Goal: Transaction & Acquisition: Purchase product/service

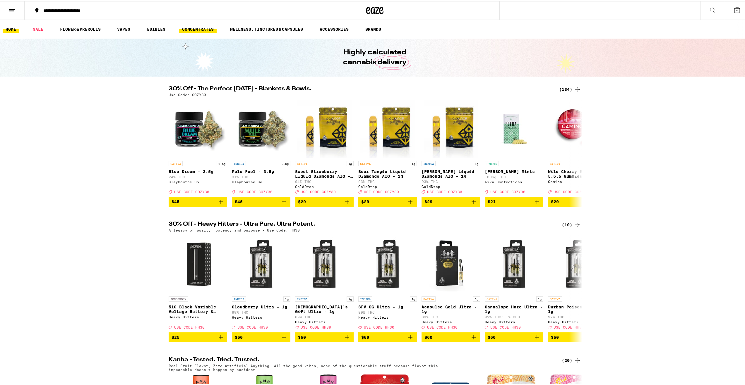
click at [193, 28] on link "CONCENTRATES" at bounding box center [197, 28] width 37 height 7
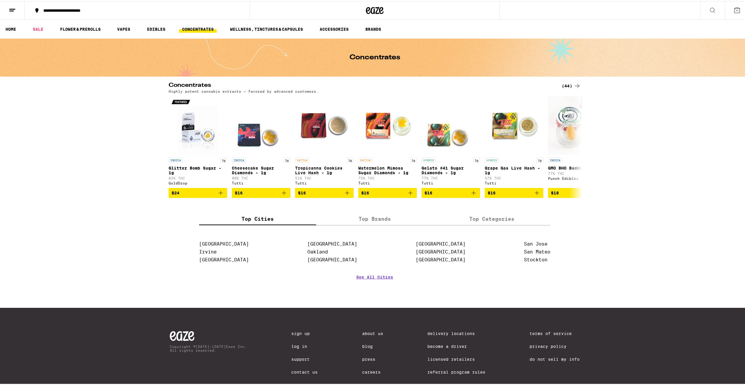
drag, startPoint x: 569, startPoint y: 84, endPoint x: 563, endPoint y: 93, distance: 10.9
click at [568, 85] on div "(44)" at bounding box center [570, 84] width 19 height 7
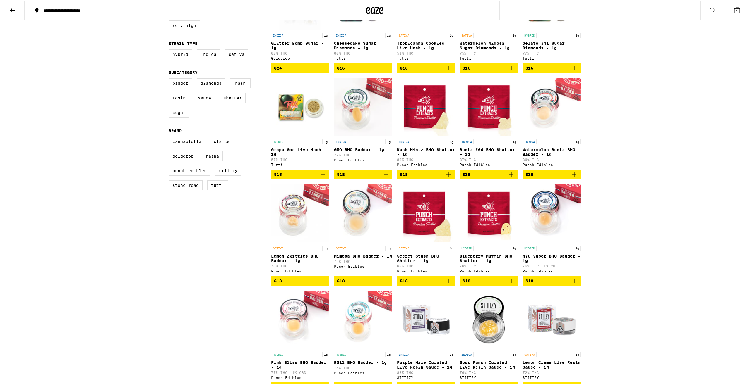
scroll to position [117, 0]
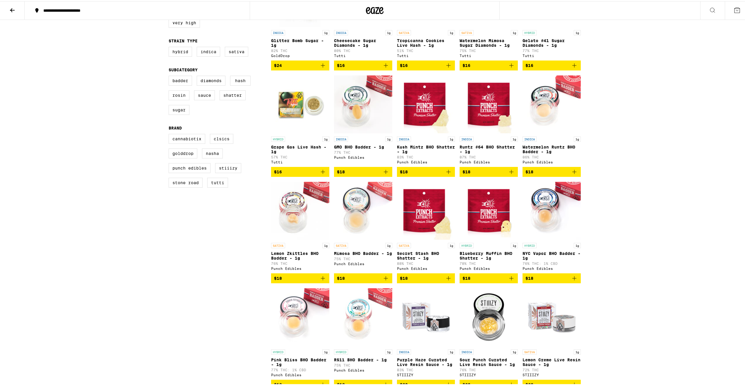
click at [321, 281] on icon "Add to bag" at bounding box center [322, 277] width 7 height 7
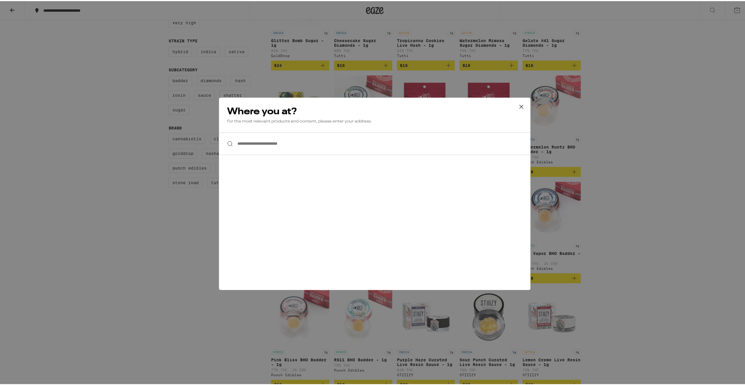
click at [288, 153] on input "**********" at bounding box center [374, 142] width 311 height 23
click at [289, 144] on input "**********" at bounding box center [374, 142] width 311 height 23
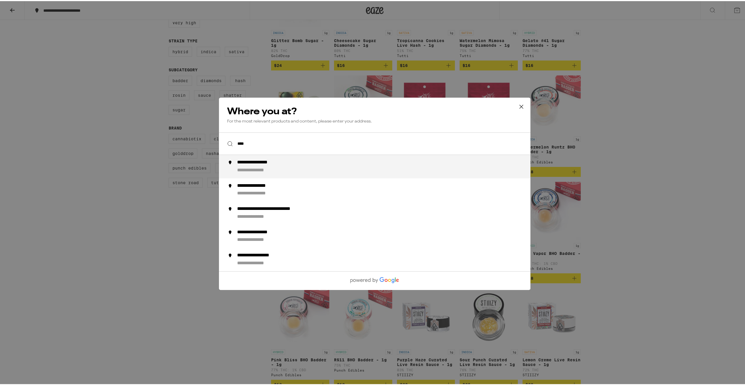
type input "****"
click at [518, 104] on icon at bounding box center [521, 105] width 9 height 9
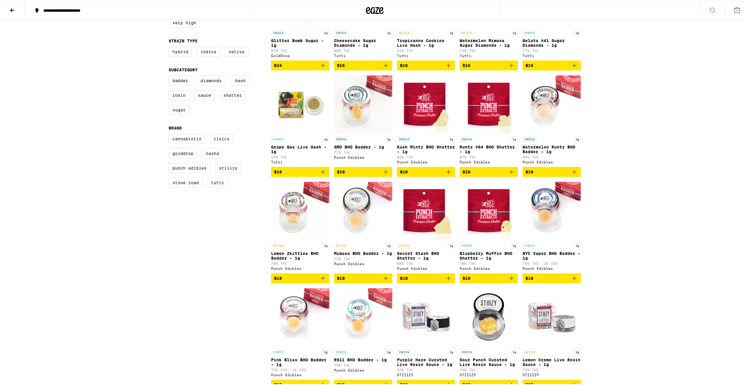
click at [126, 6] on button "**********" at bounding box center [137, 10] width 225 height 18
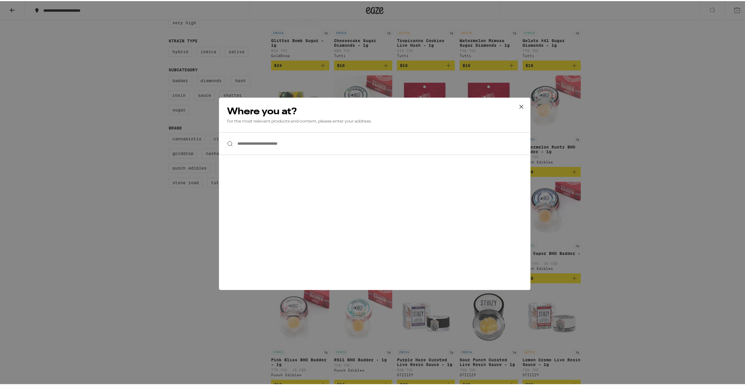
click at [272, 151] on input "**********" at bounding box center [374, 142] width 311 height 23
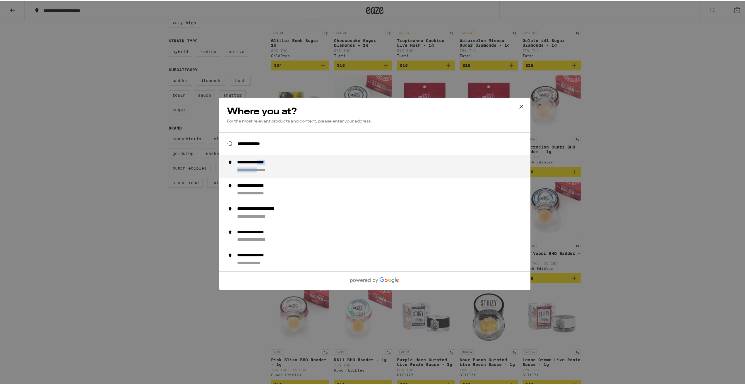
click at [267, 166] on div "**********" at bounding box center [386, 166] width 298 height 14
type input "**********"
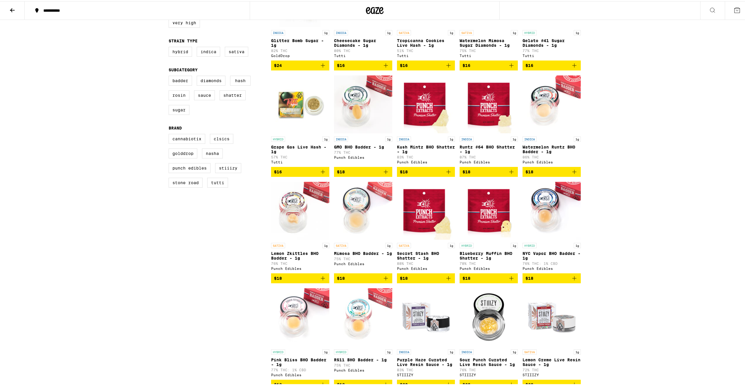
click at [323, 281] on icon "Add to bag" at bounding box center [322, 277] width 7 height 7
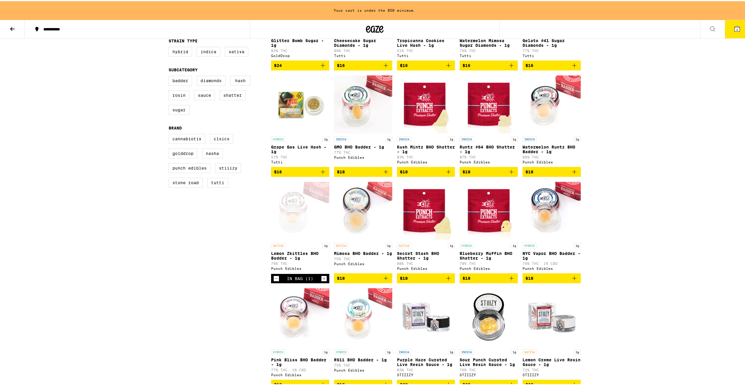
click at [574, 174] on icon "Add to bag" at bounding box center [574, 170] width 7 height 7
click at [384, 281] on icon "Add to bag" at bounding box center [385, 277] width 7 height 7
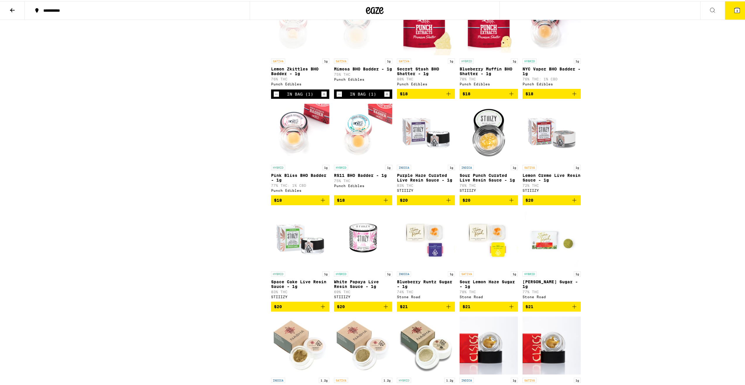
scroll to position [351, 0]
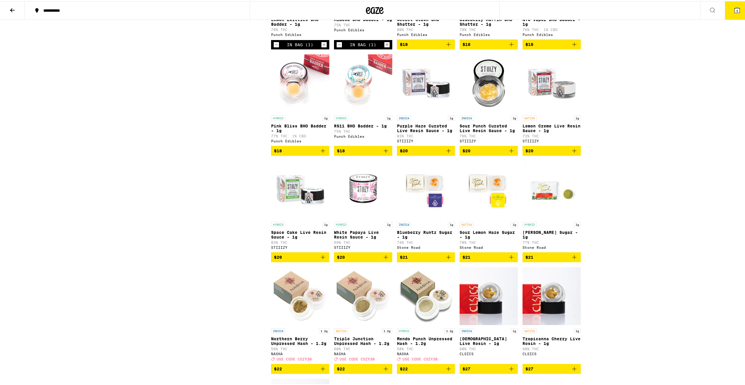
click at [513, 261] on button "$21" at bounding box center [488, 256] width 58 height 10
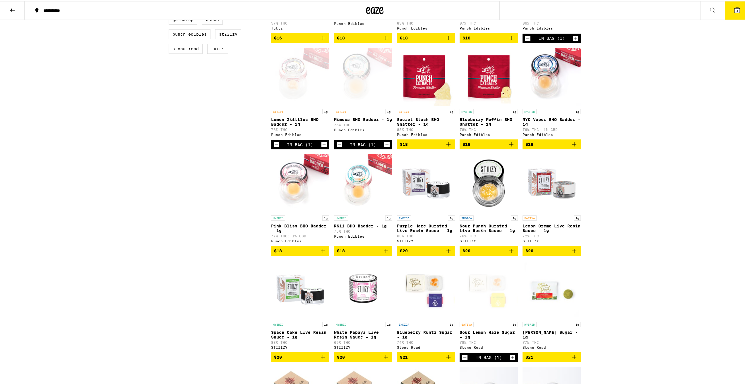
scroll to position [263, 0]
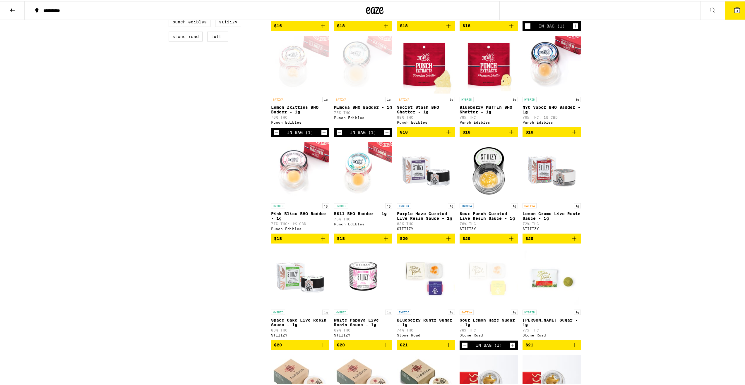
click at [322, 241] on icon "Add to bag" at bounding box center [322, 237] width 7 height 7
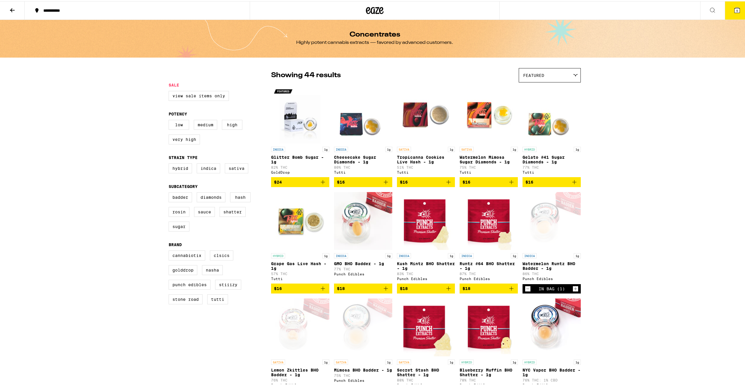
scroll to position [0, 0]
click at [537, 80] on div "Featured" at bounding box center [549, 75] width 61 height 14
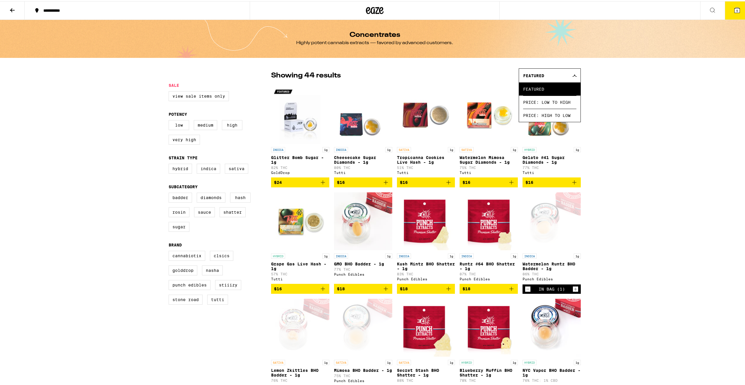
drag, startPoint x: 618, startPoint y: 101, endPoint x: 590, endPoint y: 94, distance: 29.0
click at [18, 7] on button at bounding box center [12, 9] width 25 height 18
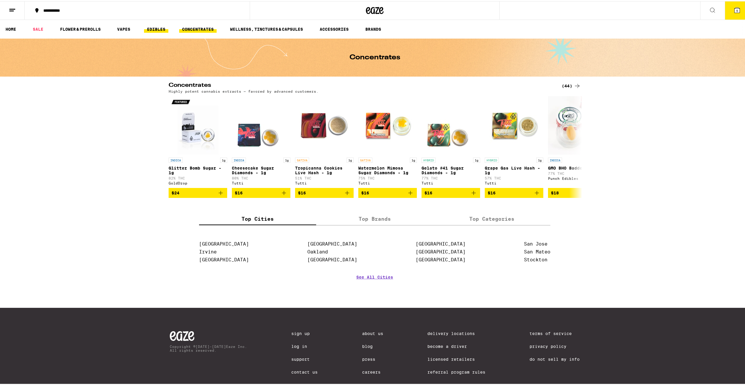
click at [154, 30] on link "EDIBLES" at bounding box center [156, 28] width 24 height 7
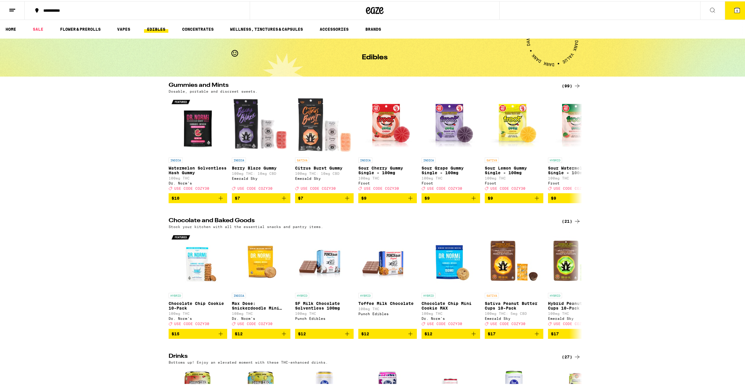
click at [562, 85] on div "(99)" at bounding box center [570, 84] width 19 height 7
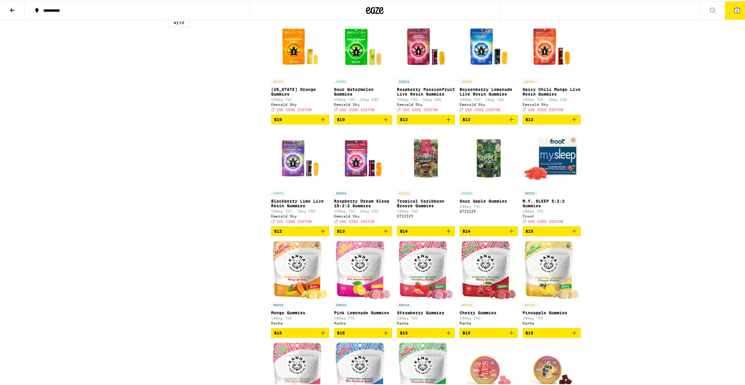
scroll to position [322, 0]
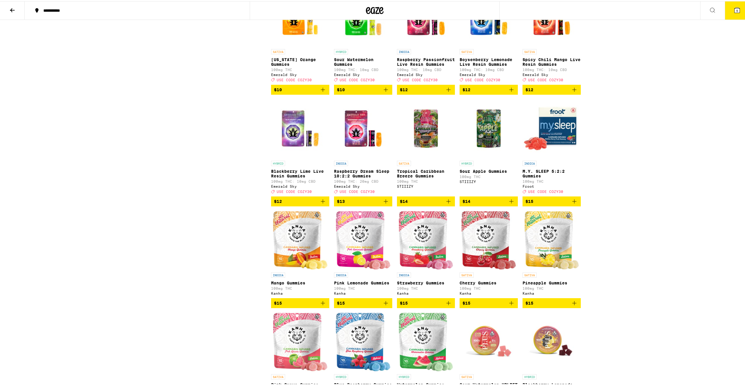
click at [445, 204] on icon "Add to bag" at bounding box center [448, 200] width 7 height 7
click at [508, 204] on icon "Add to bag" at bounding box center [511, 200] width 7 height 7
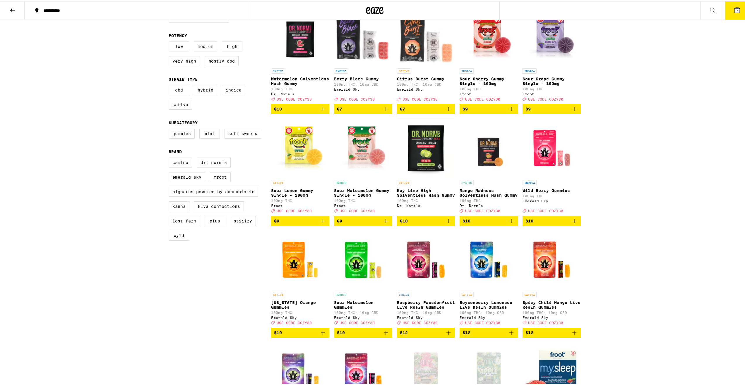
scroll to position [0, 0]
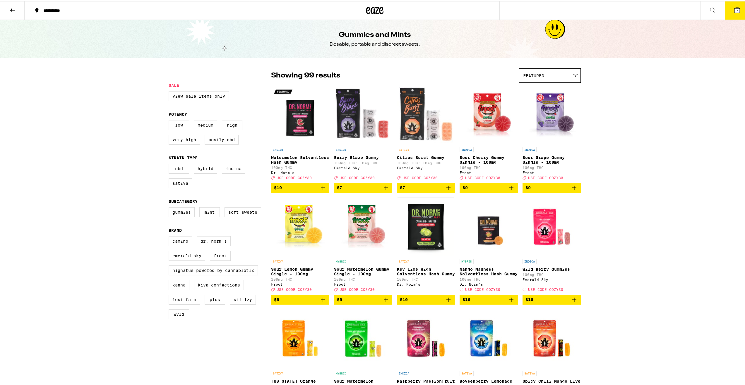
drag, startPoint x: 741, startPoint y: 10, endPoint x: 743, endPoint y: 8, distance: 3.3
click at [742, 8] on button "7" at bounding box center [736, 9] width 25 height 18
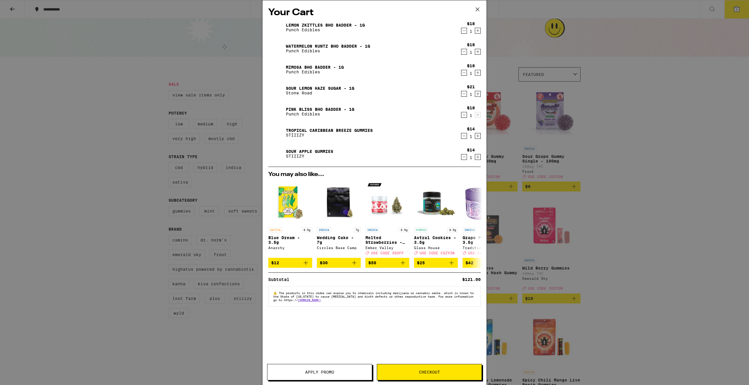
drag, startPoint x: 421, startPoint y: 372, endPoint x: 426, endPoint y: 360, distance: 13.0
click at [421, 372] on span "Checkout" at bounding box center [429, 372] width 21 height 4
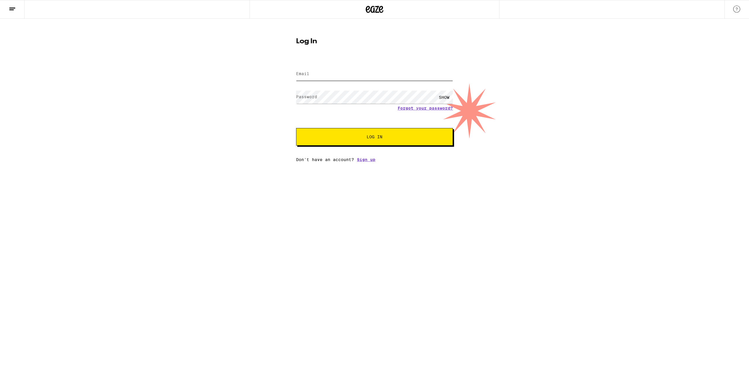
type input "chris.lewallen.03@gmail.com"
click at [363, 136] on span "Log In" at bounding box center [374, 137] width 109 height 4
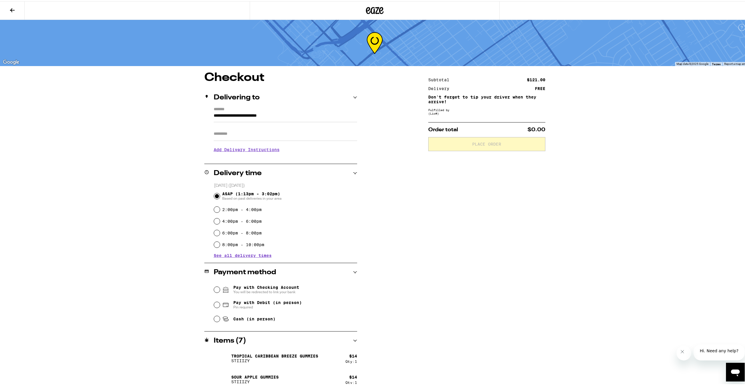
click at [267, 131] on input "Apt/Suite" at bounding box center [285, 133] width 143 height 14
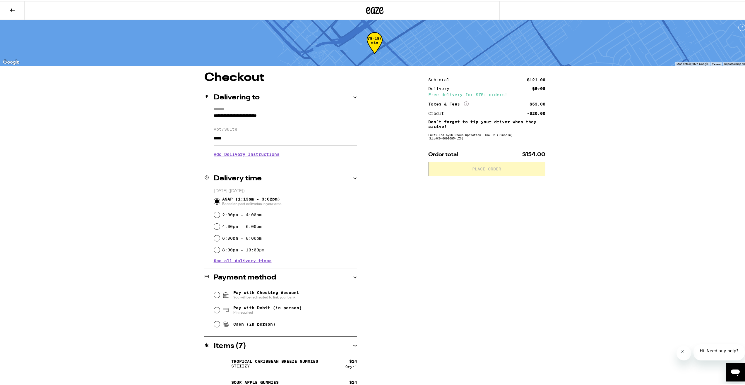
type input "*****"
click at [155, 148] on div "**********" at bounding box center [374, 251] width 749 height 502
click at [231, 224] on label "4:00pm - 6:00pm" at bounding box center [241, 225] width 39 height 5
click at [220, 224] on input "4:00pm - 6:00pm" at bounding box center [217, 226] width 6 height 6
radio input "true"
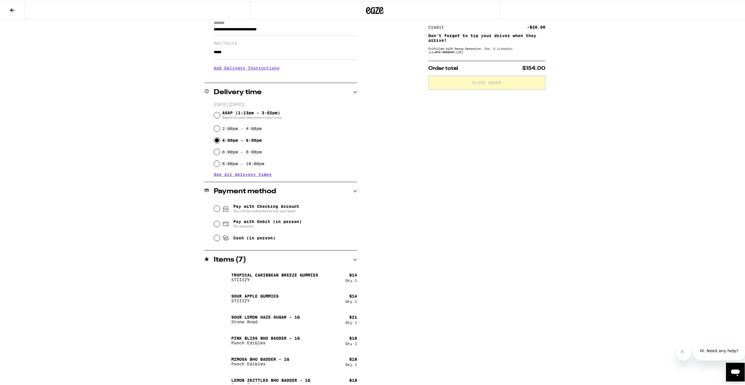
scroll to position [88, 0]
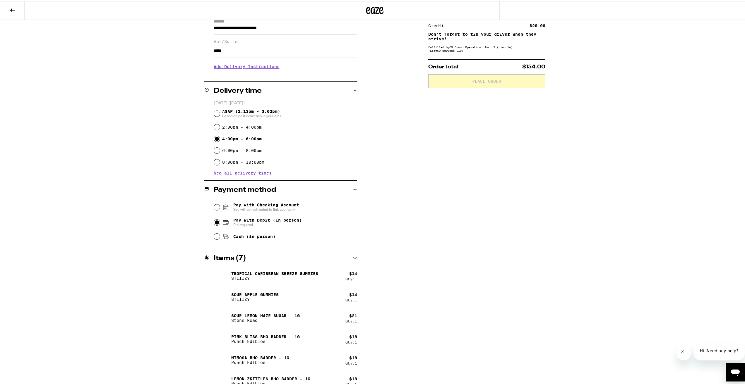
click at [214, 224] on input "Pay with Debit (in person) Pin required" at bounding box center [217, 222] width 6 height 6
radio input "true"
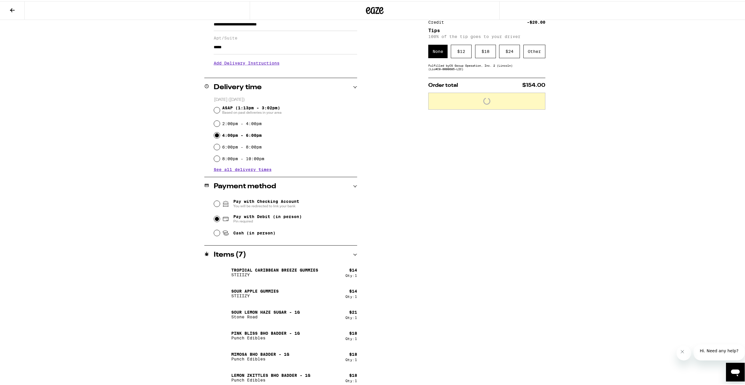
scroll to position [0, 0]
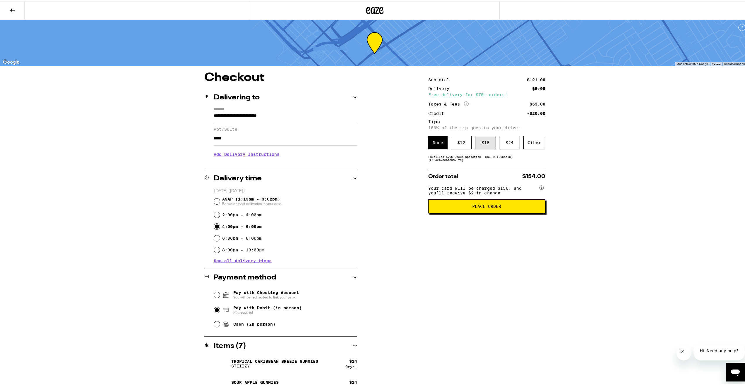
click at [483, 143] on div "$ 18" at bounding box center [485, 141] width 21 height 13
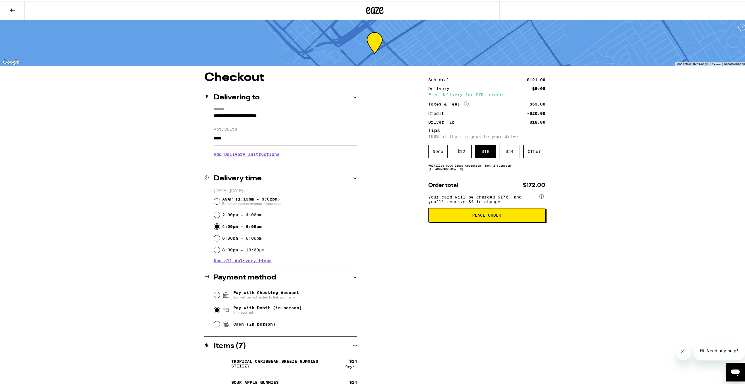
click at [469, 216] on span "Place Order" at bounding box center [486, 214] width 107 height 4
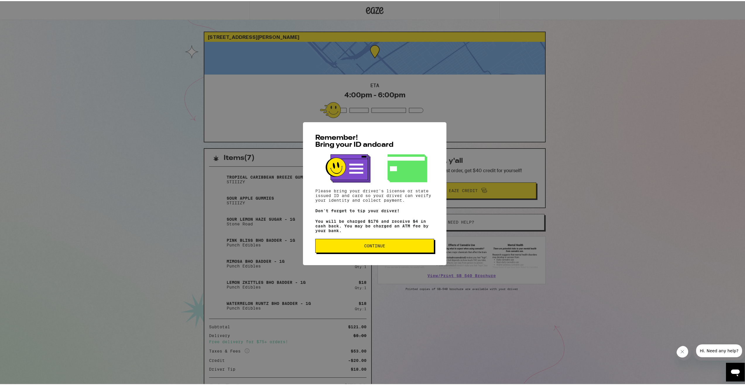
drag, startPoint x: 401, startPoint y: 245, endPoint x: 408, endPoint y: 245, distance: 6.7
click at [401, 245] on button "Continue" at bounding box center [374, 245] width 119 height 14
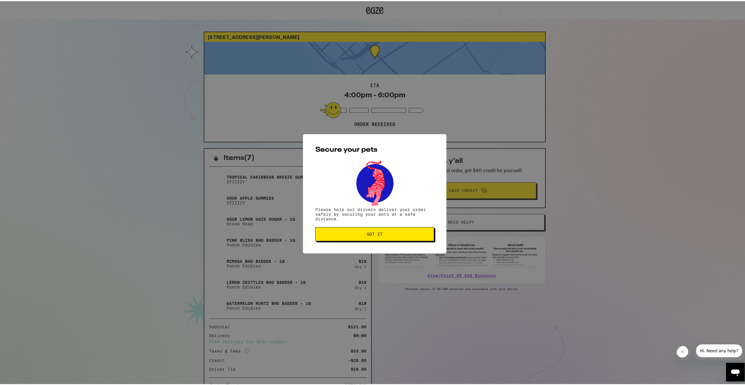
click at [392, 238] on button "Got it" at bounding box center [374, 233] width 119 height 14
